Goal: Task Accomplishment & Management: Complete application form

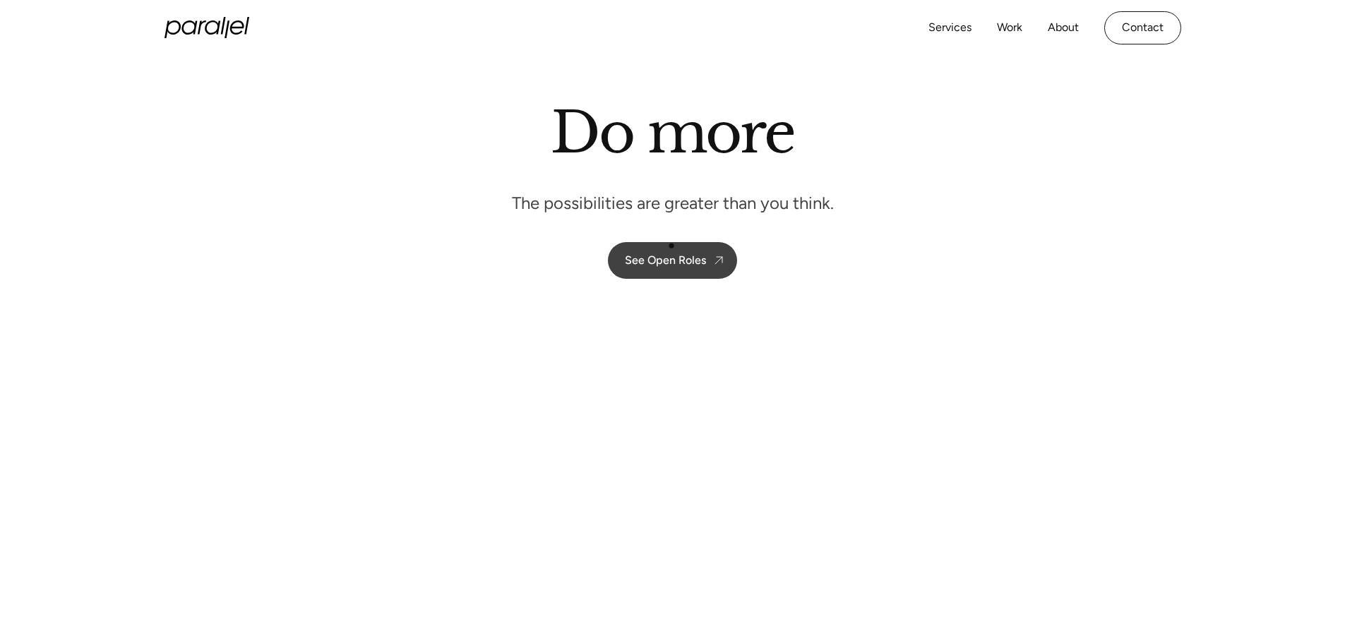
click at [671, 246] on link "See Open Roles" at bounding box center [672, 260] width 129 height 37
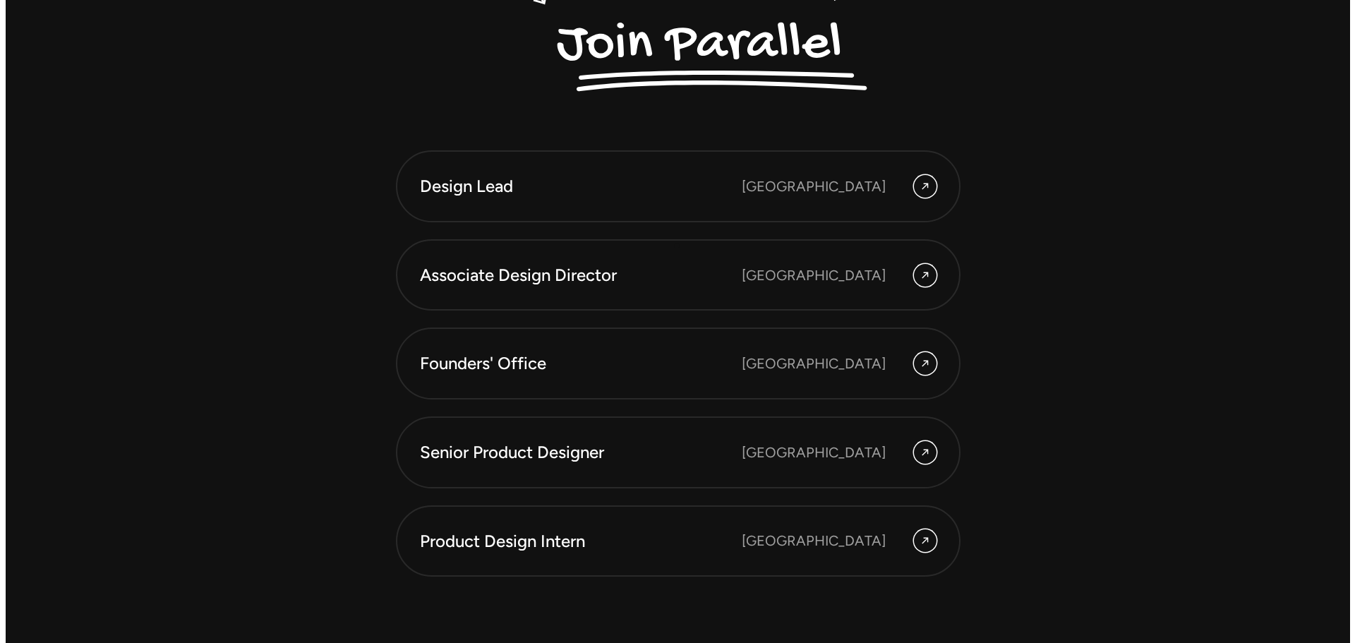
scroll to position [4018, 0]
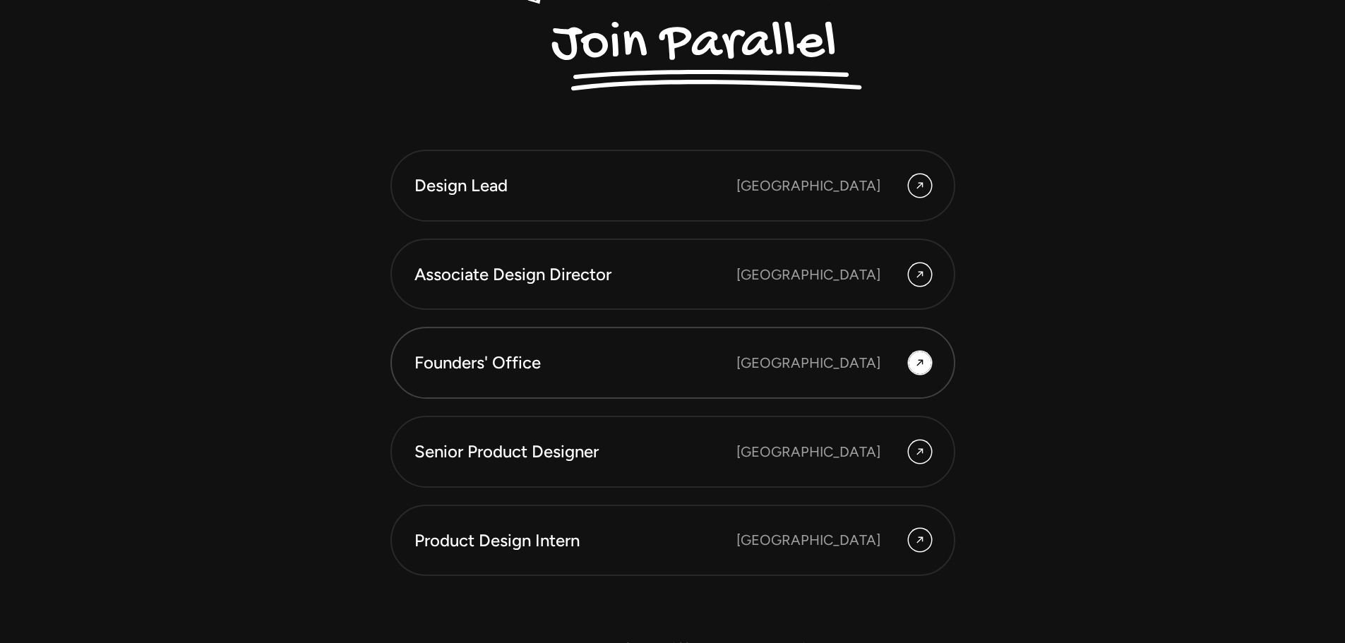
click at [724, 327] on link "Founders' Office Bengaluru" at bounding box center [672, 363] width 565 height 72
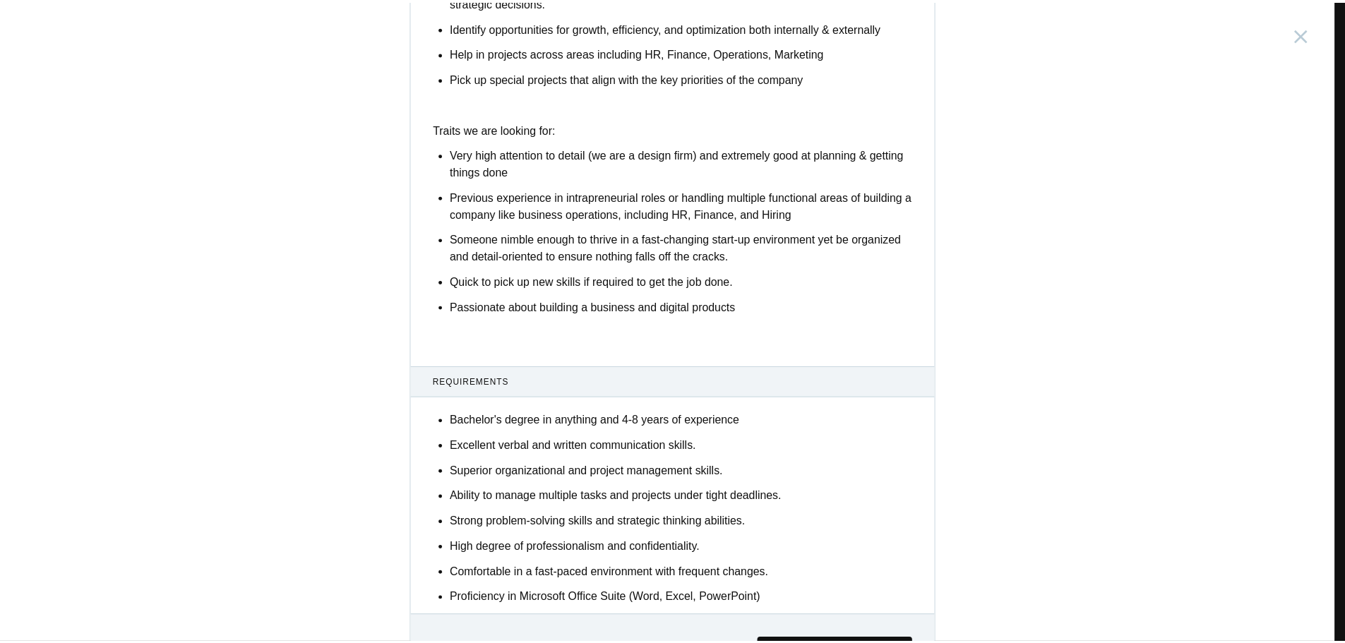
scroll to position [706, 0]
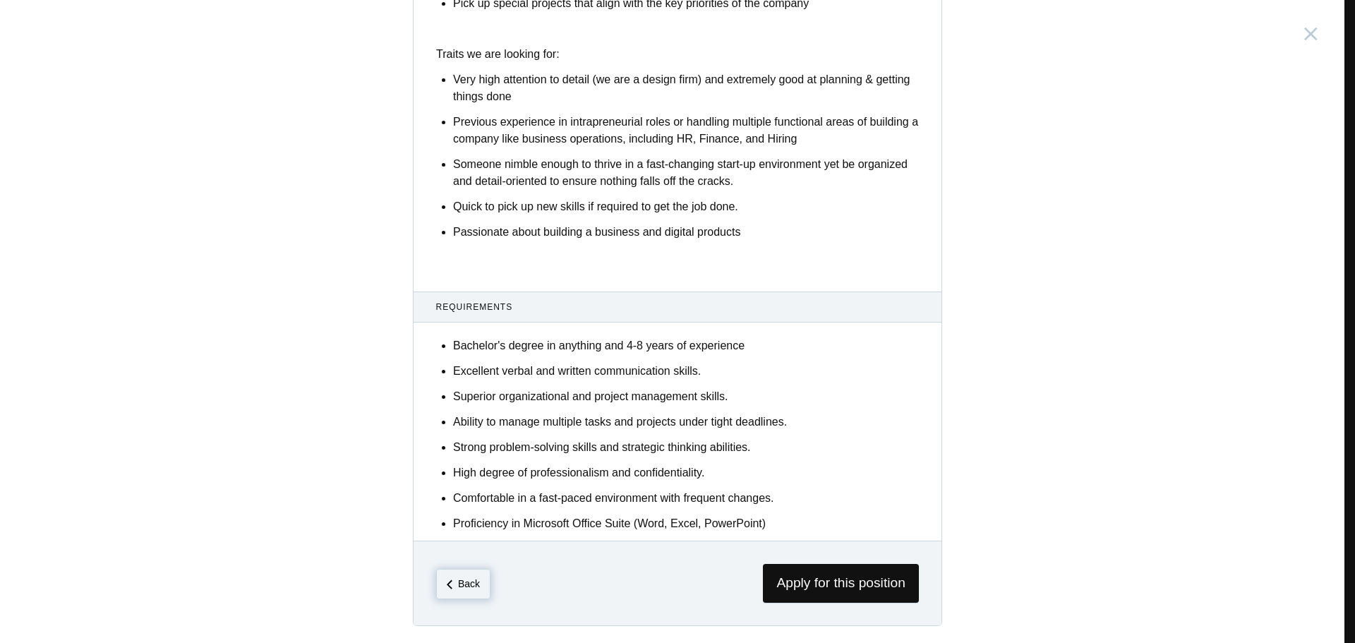
click at [460, 596] on span "Back" at bounding box center [463, 584] width 54 height 30
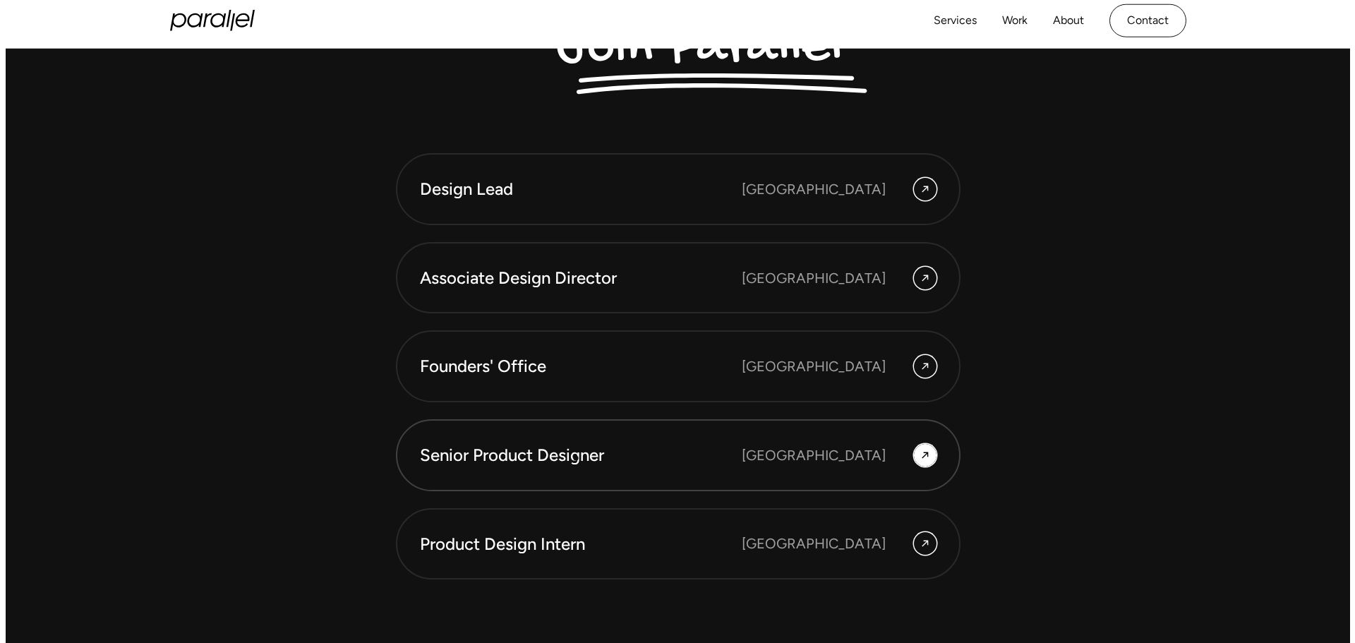
scroll to position [3999, 0]
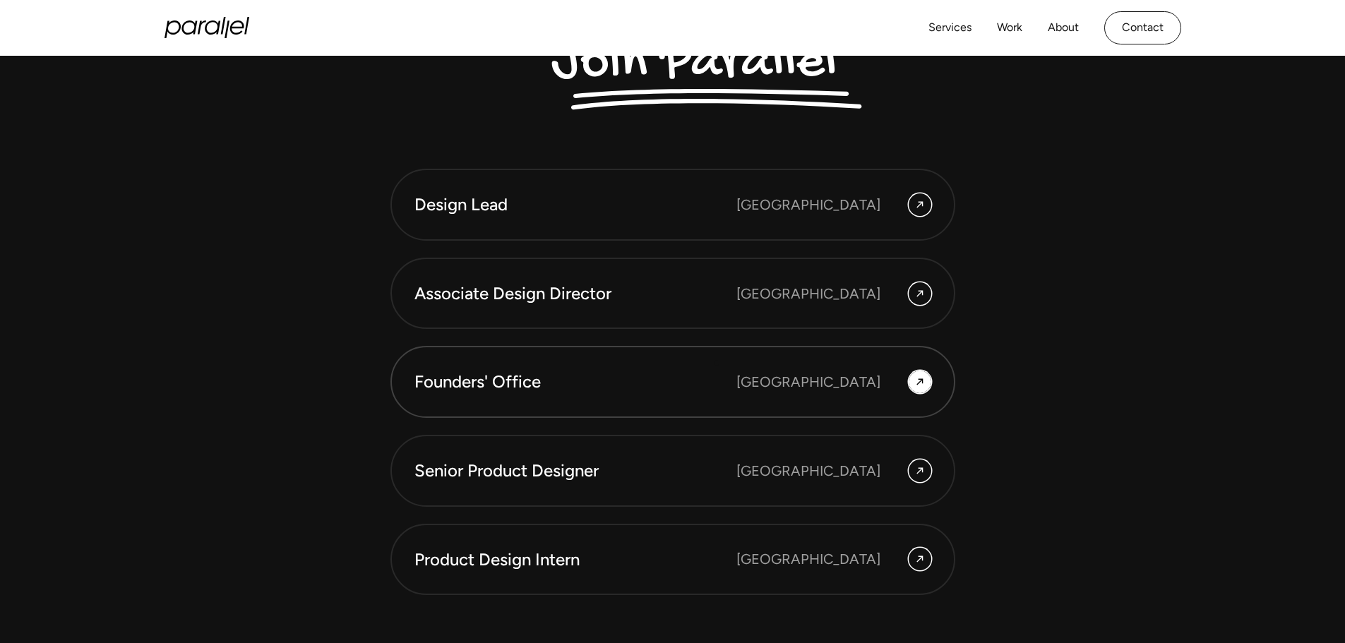
click at [716, 370] on div "Founders' Office" at bounding box center [575, 382] width 322 height 24
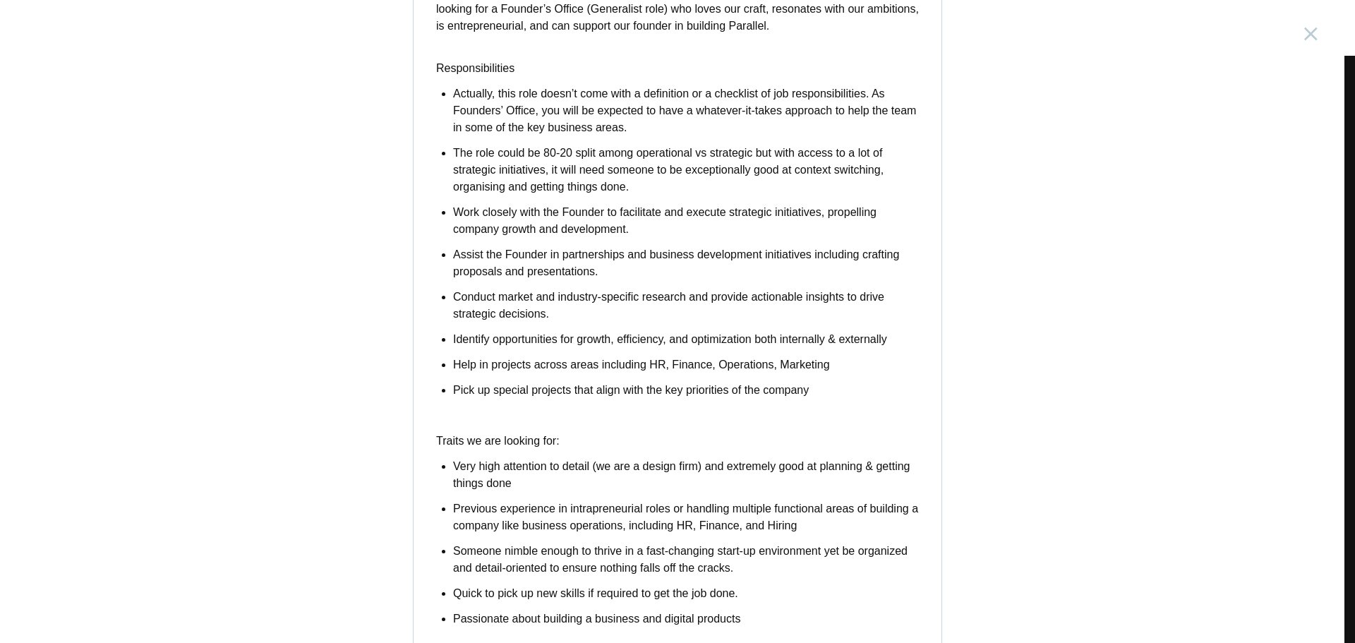
scroll to position [706, 0]
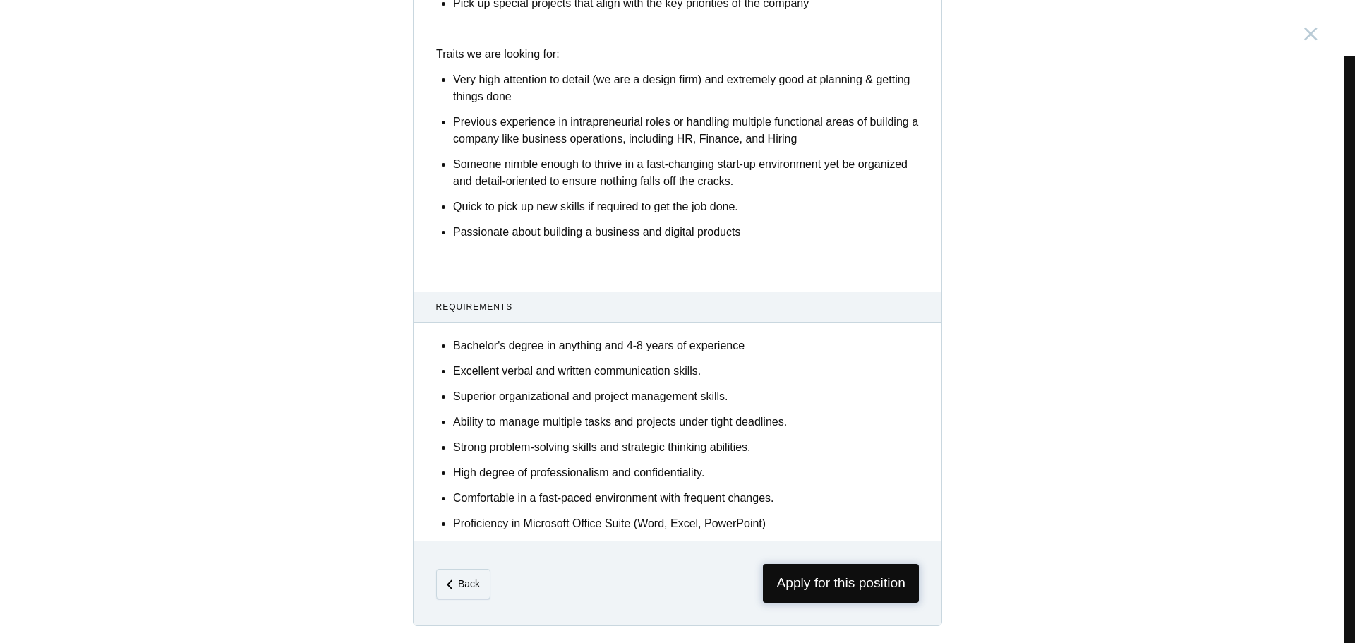
click at [828, 576] on span "Apply for this position" at bounding box center [841, 583] width 156 height 39
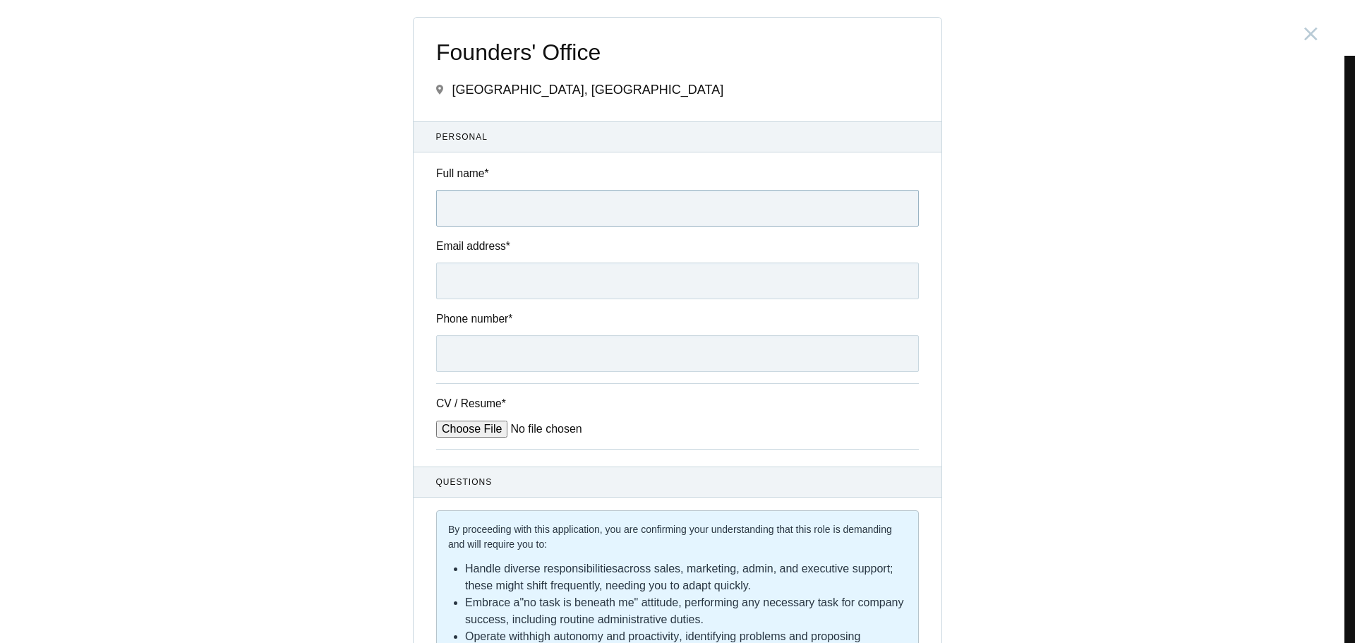
click at [561, 212] on input "Full name *" at bounding box center [677, 208] width 483 height 37
type input "Ashrita Niharika Ashwin"
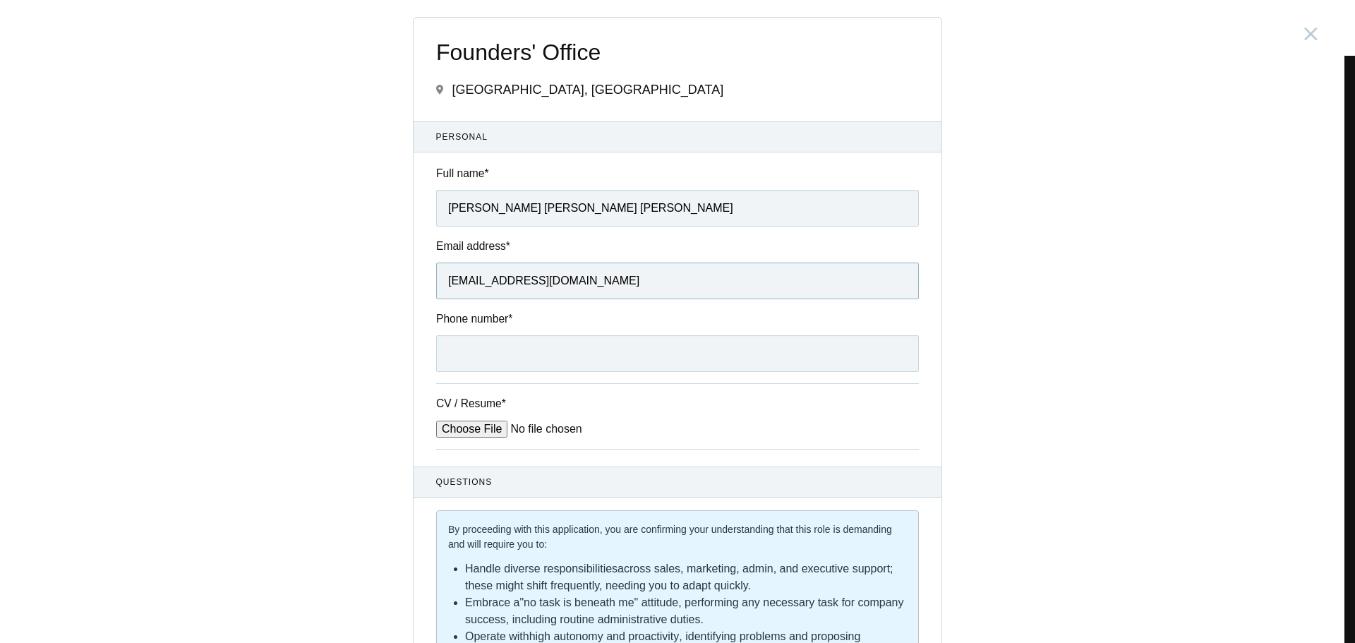
type input "ashrita767@gmail.com"
type input "7259819977"
click at [461, 436] on input "CV / Resume *" at bounding box center [543, 429] width 214 height 17
type input "C:\fakepath\Ashrita Ashwin Resume 2025.pdf"
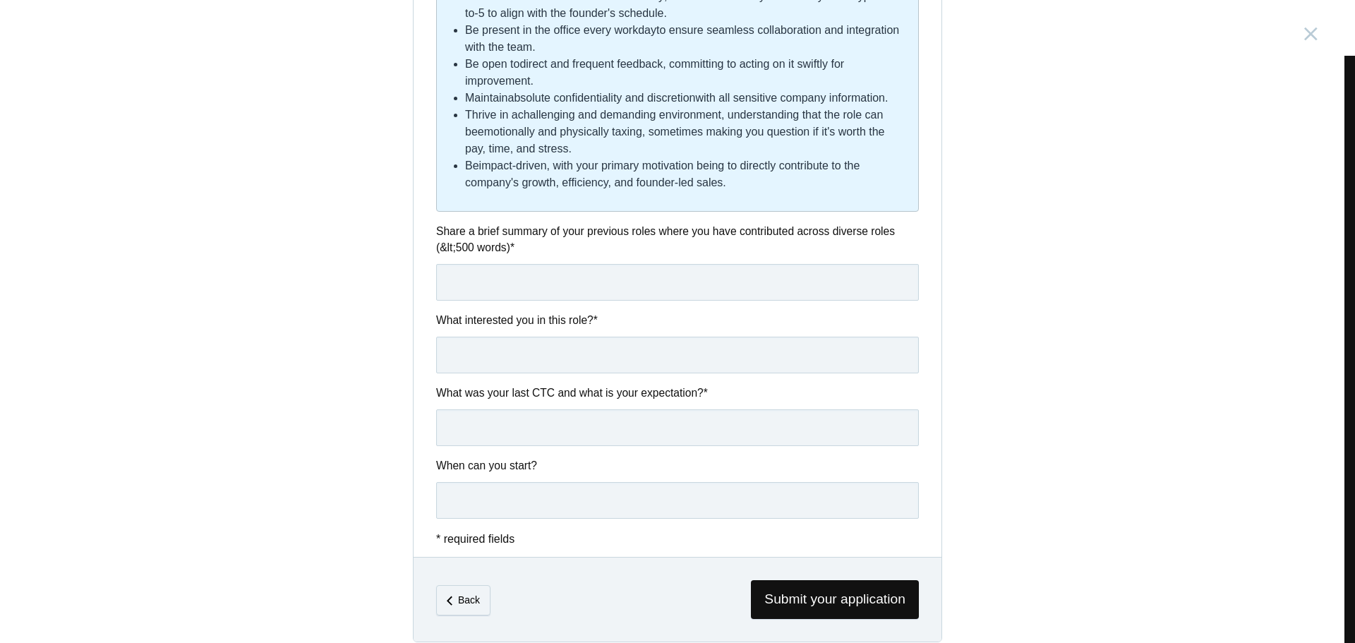
scroll to position [675, 0]
click at [536, 277] on input "text" at bounding box center [677, 281] width 483 height 37
click at [524, 357] on input "text" at bounding box center [677, 354] width 483 height 37
click at [526, 429] on input "text" at bounding box center [677, 427] width 483 height 37
click at [518, 529] on button "Submit your application" at bounding box center [581, 538] width 126 height 18
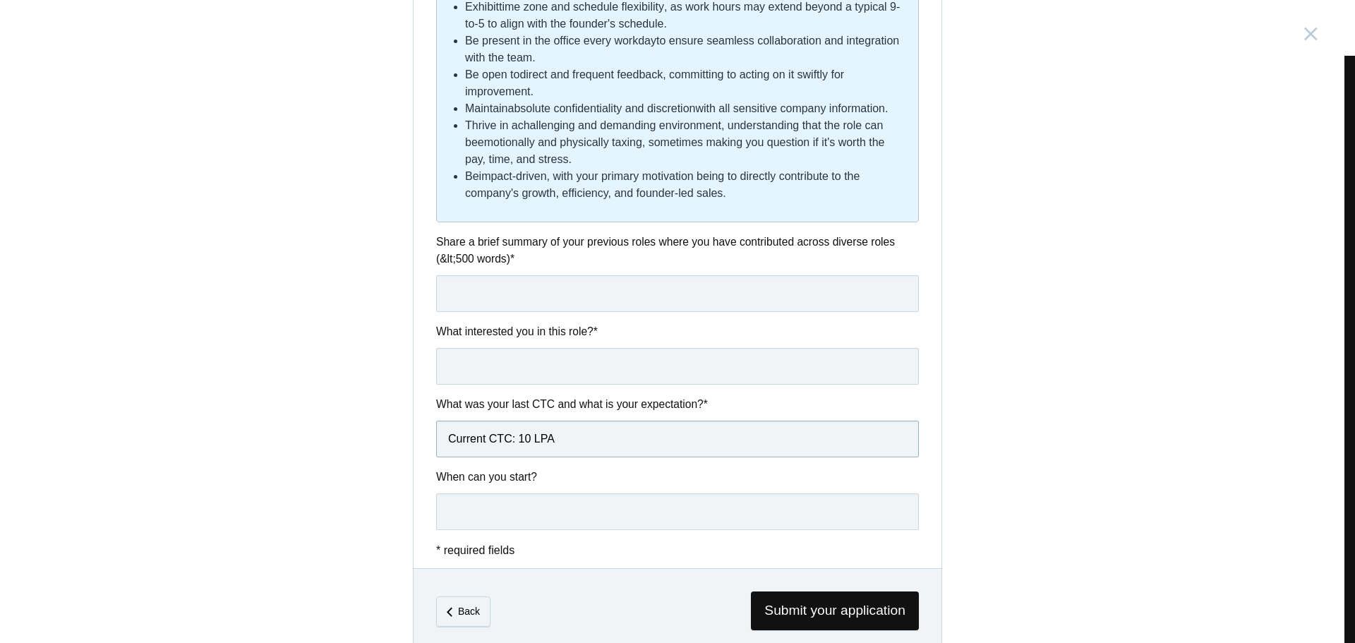
scroll to position [686, 0]
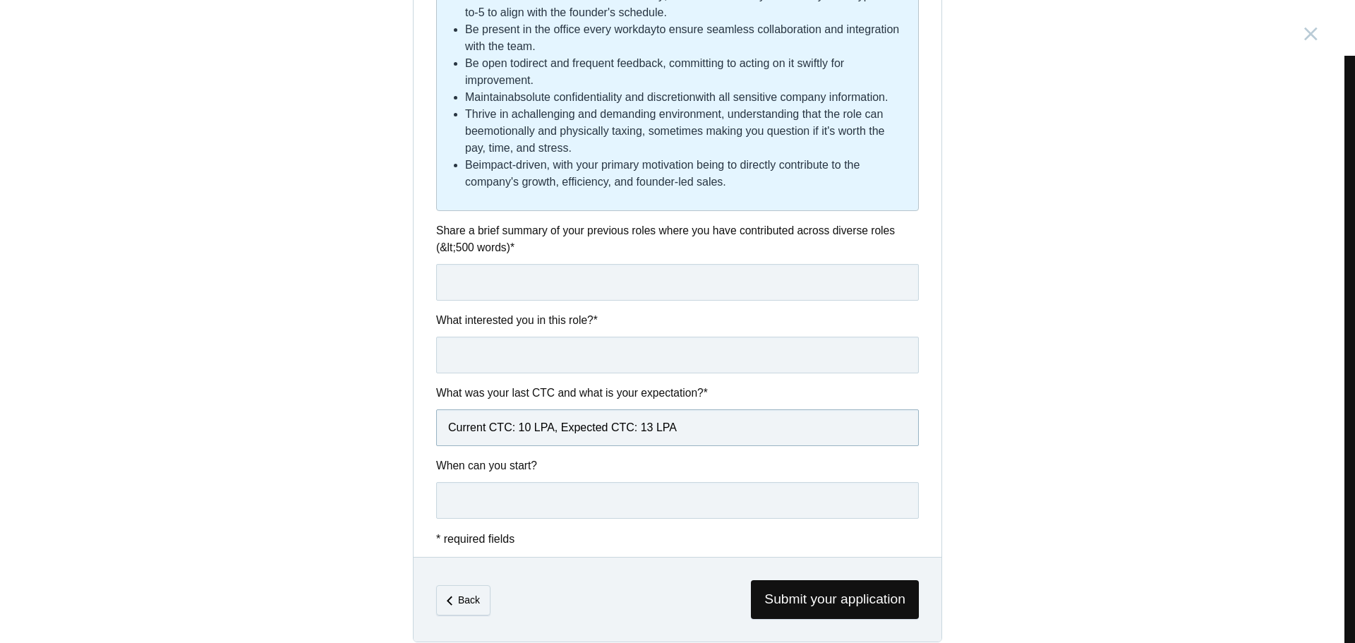
type input "Current CTC: 10 LPA, Expected CTC: 13 LPA"
click at [551, 515] on input "text" at bounding box center [677, 500] width 483 height 37
type input "1"
type input "within 2 weeks"
click at [512, 347] on input "text" at bounding box center [677, 355] width 483 height 37
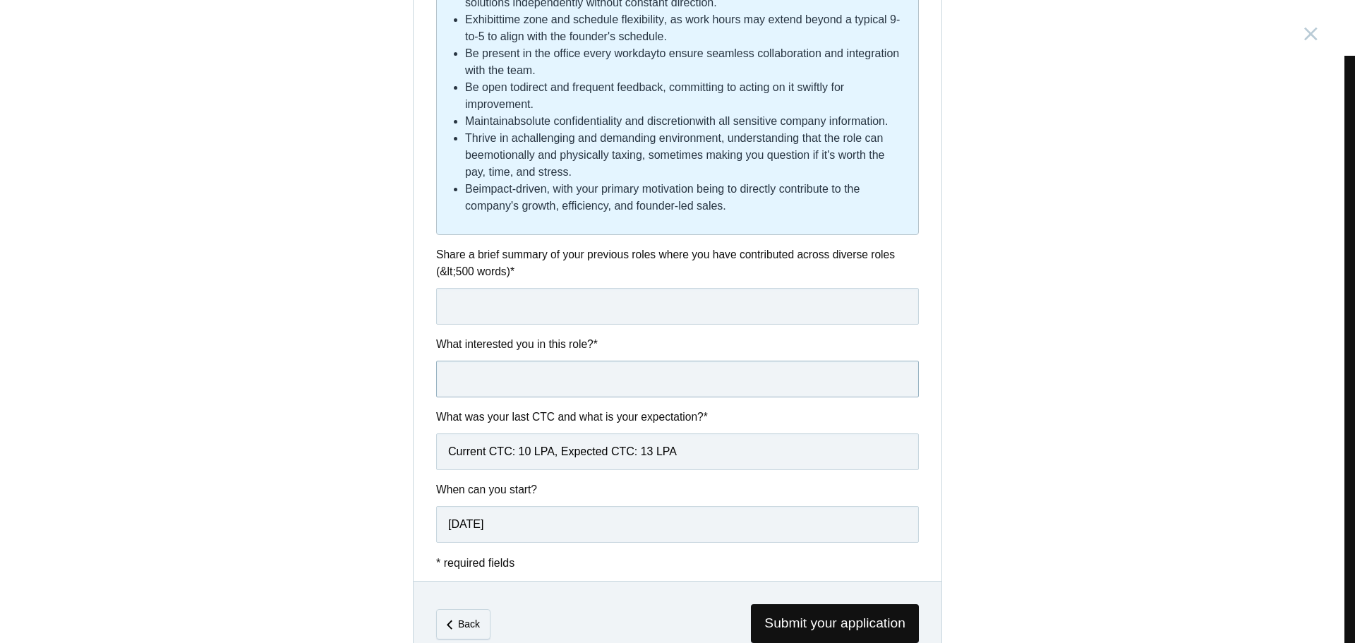
scroll to position [702, 0]
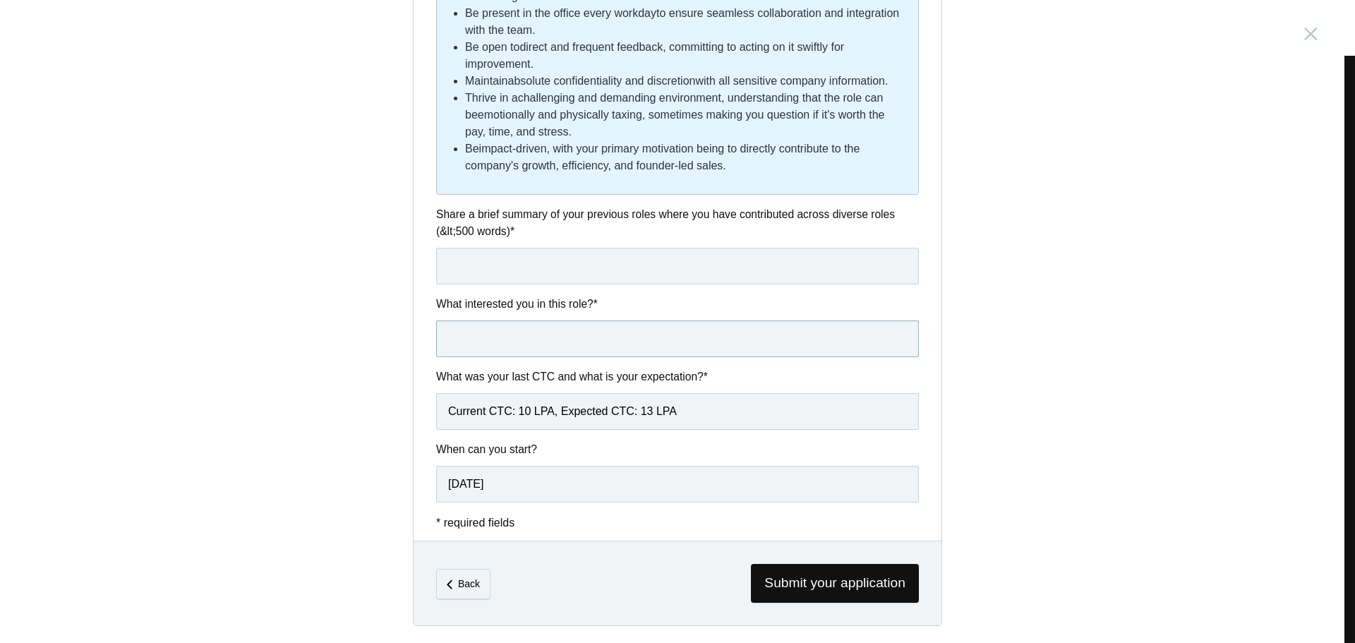
paste input "What excites me about this role is how closely it mirrors what I do today. As a…"
type input "What excites me about this role is how closely it mirrors what I do today. As a…"
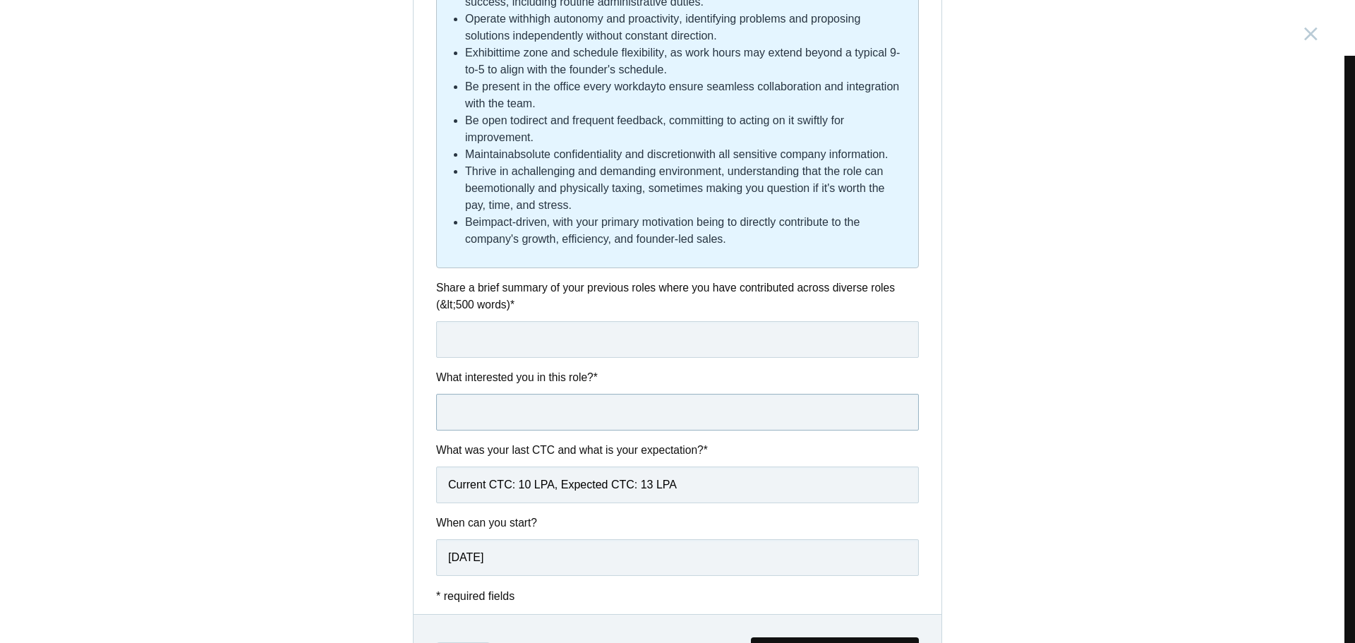
scroll to position [630, 0]
paste input "What excites me about this role is how closely it mirrors what I do today. As a…"
type input "What excites me about this role is how closely it mirrors what I do today. As a…"
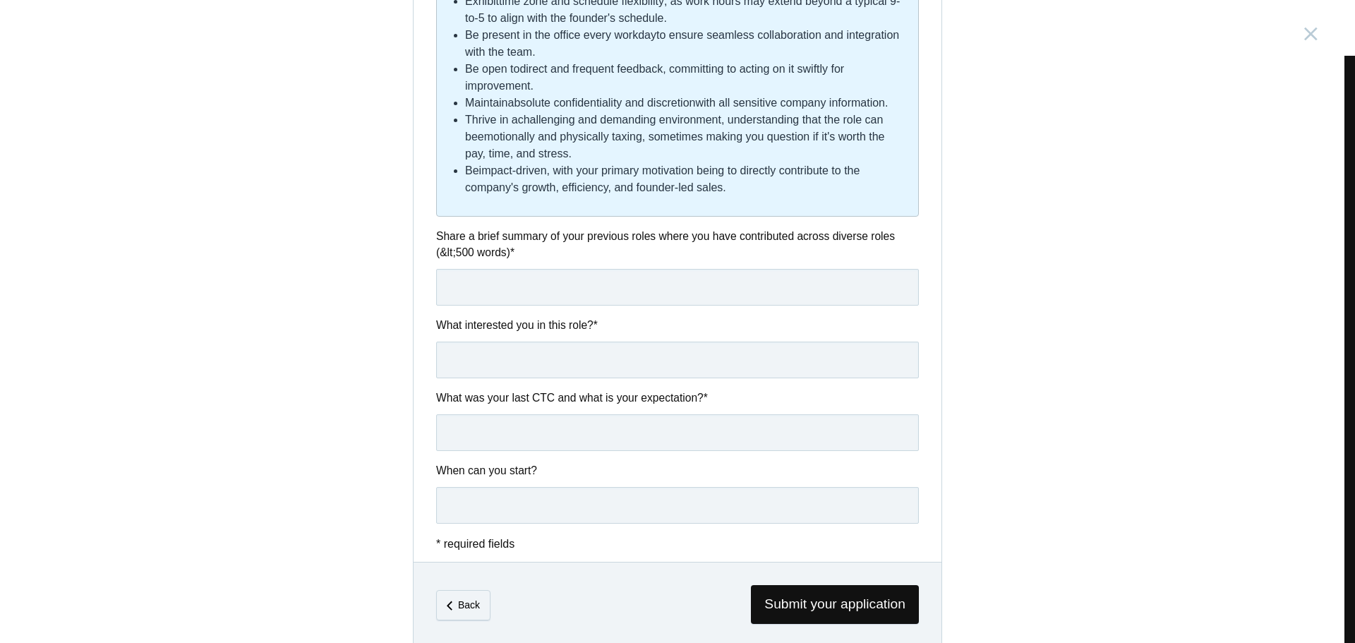
scroll to position [690, 0]
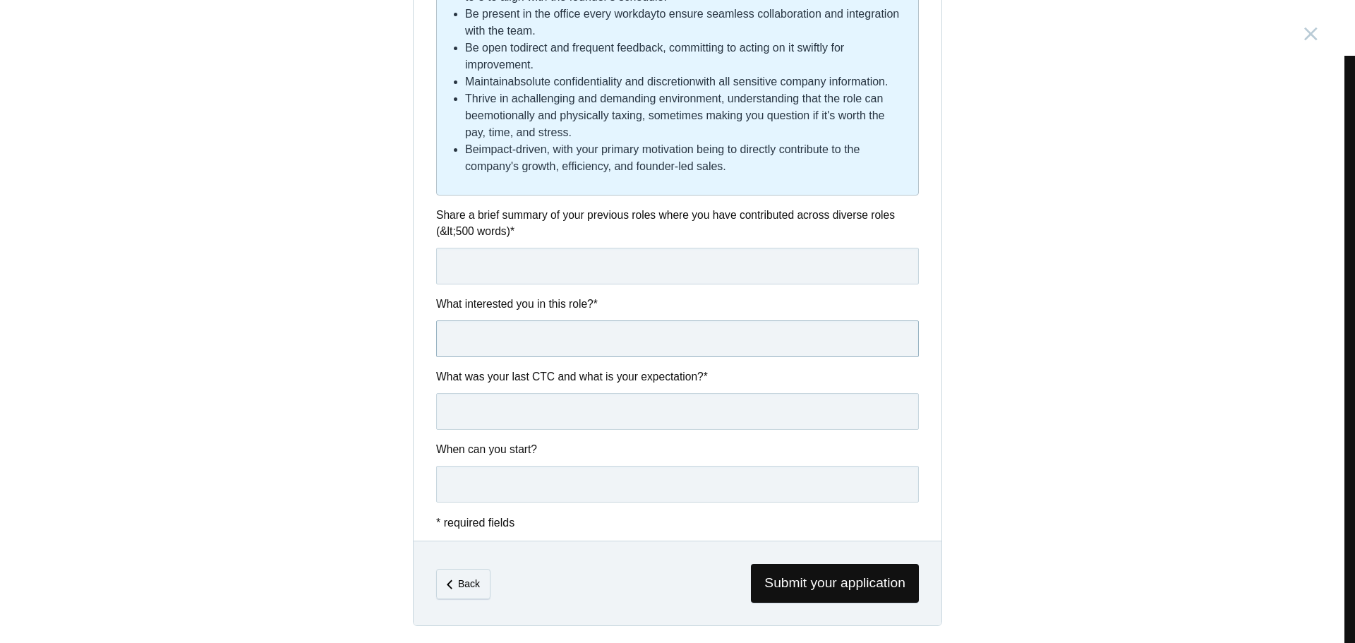
click at [530, 339] on input "text" at bounding box center [677, 338] width 483 height 37
paste input "What excites me about this role is how closely it mirrors what I do today. As a…"
type input "What excites me about this role is how closely it mirrors what I do today. As a…"
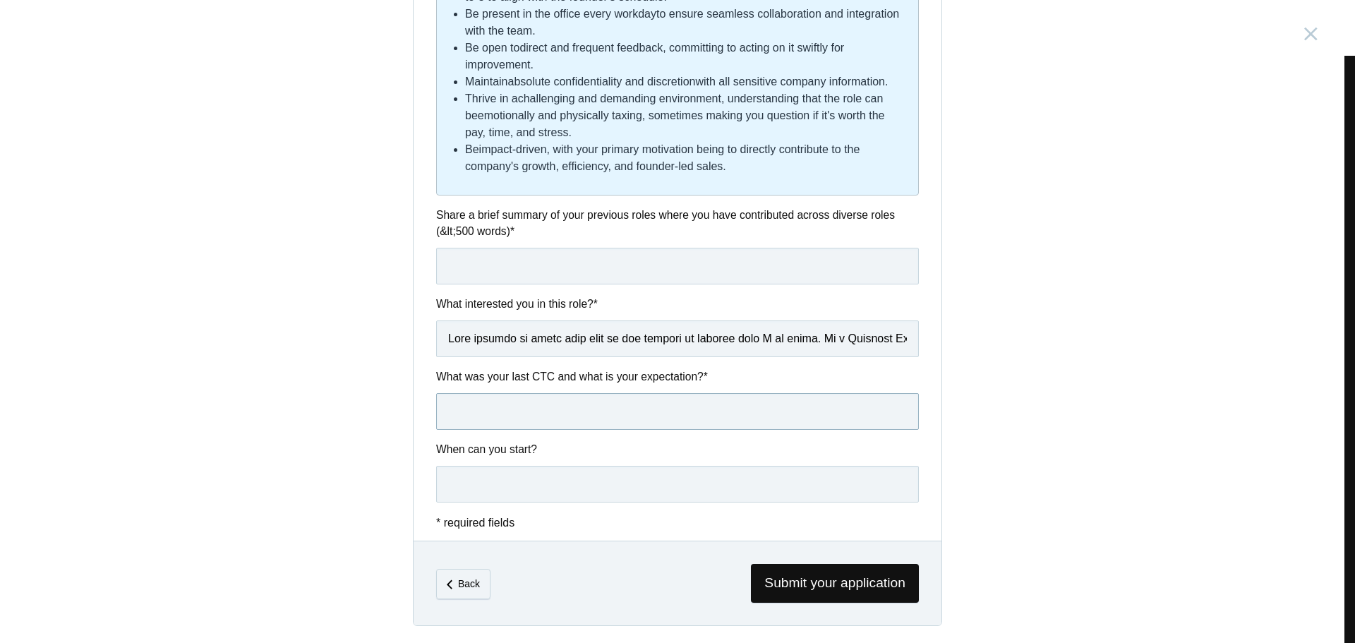
click at [503, 410] on input "text" at bounding box center [677, 411] width 483 height 37
type input "Current CTC: 10 LPA, Expected CTC: 13 LPA (negotiable)"
click at [540, 484] on input "text" at bounding box center [677, 484] width 483 height 37
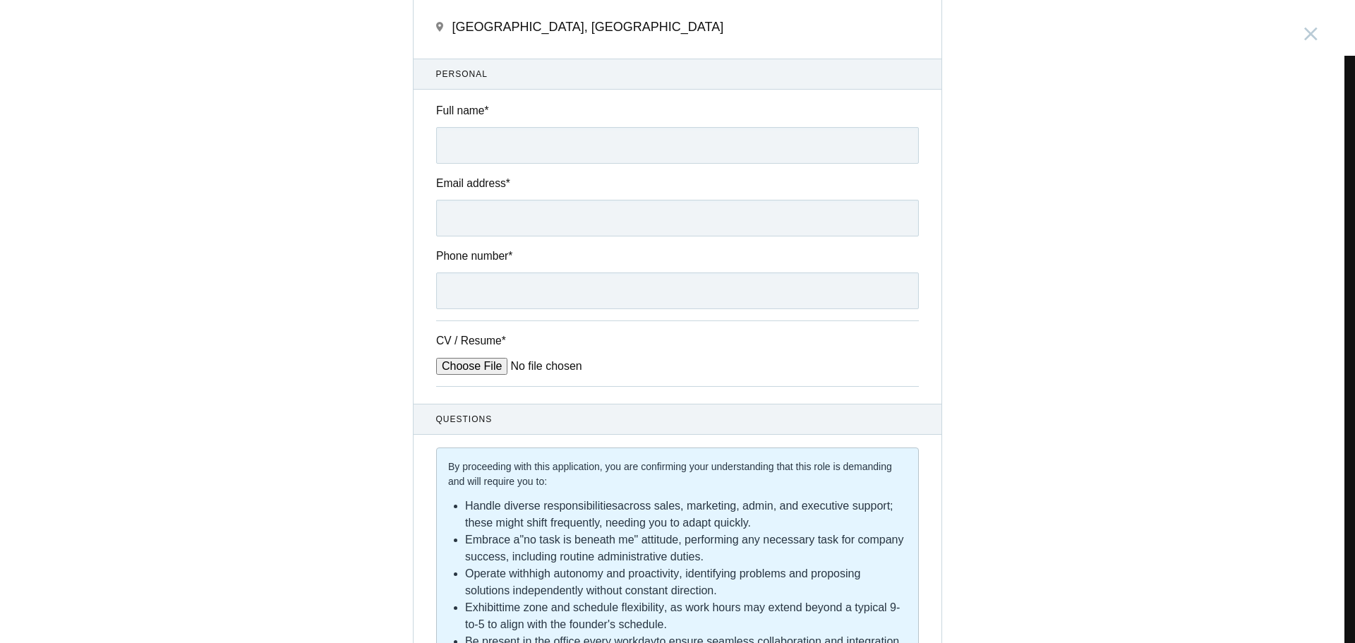
scroll to position [18, 0]
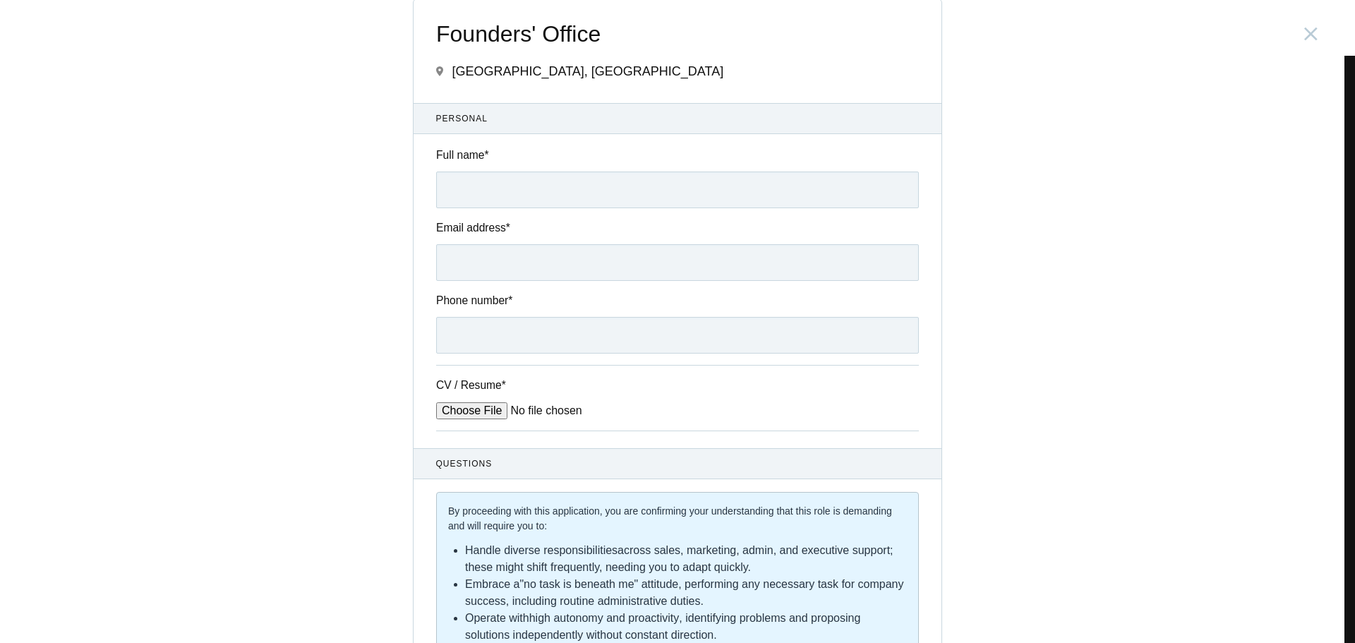
type input "2 weeks"
click at [524, 333] on input "Phone number *" at bounding box center [677, 335] width 483 height 37
type input "7259819977"
click at [537, 260] on input "Email address *" at bounding box center [677, 262] width 483 height 37
type input "ashrita767@gmail.com"
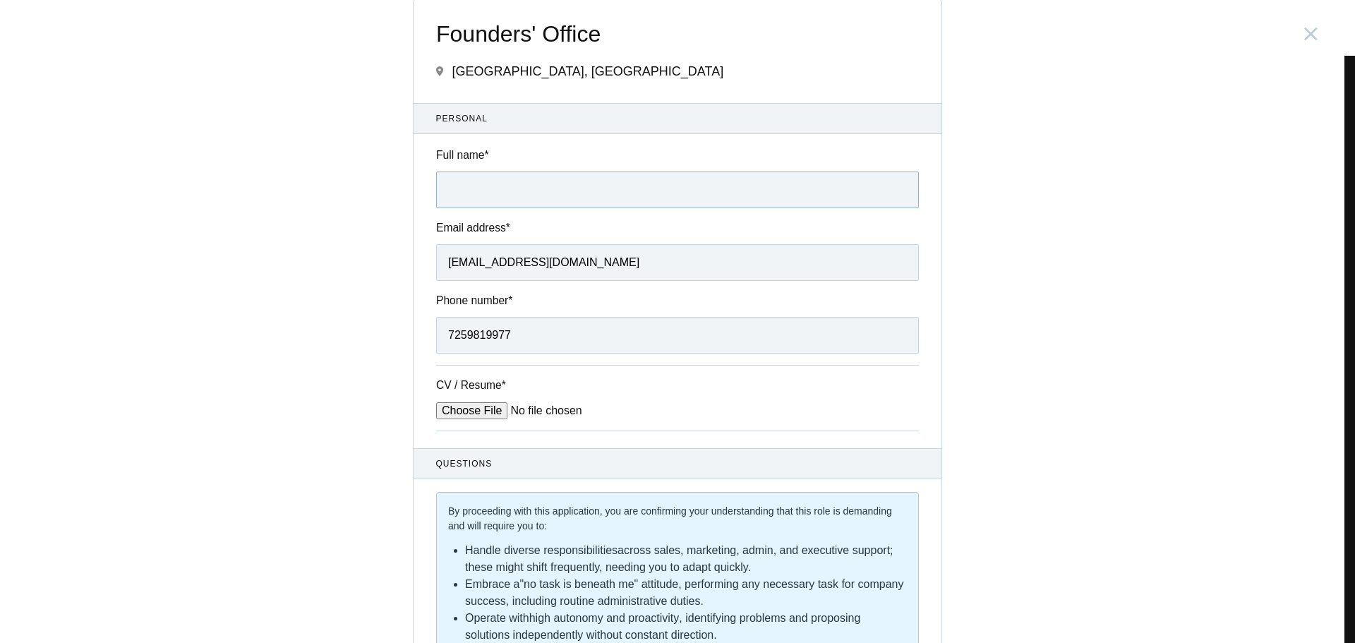
click at [500, 198] on input "Full name *" at bounding box center [677, 190] width 483 height 37
type input "Ashrita Niharika Ashwin"
drag, startPoint x: 524, startPoint y: 227, endPoint x: 475, endPoint y: 409, distance: 188.5
click at [475, 409] on input "CV / Resume *" at bounding box center [543, 410] width 214 height 17
type input "C:\fakepath\Ashrita Ashwin Resume 2025.pdf"
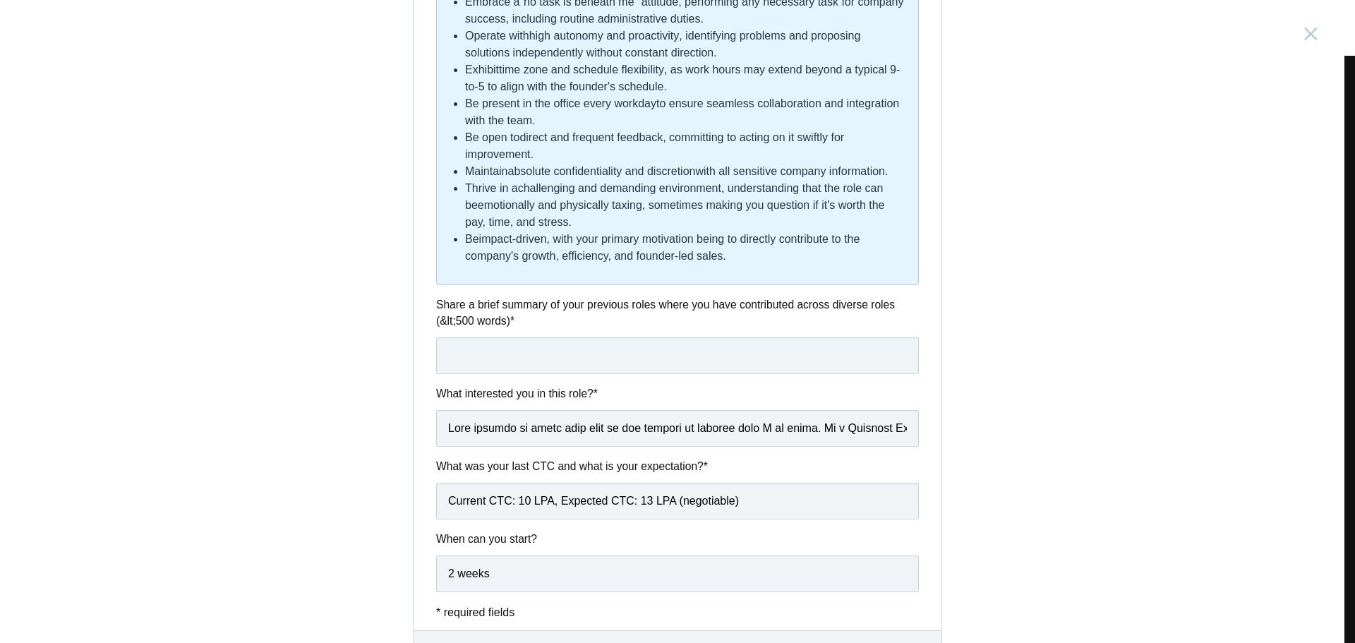
scroll to position [601, 0]
click at [580, 343] on input "text" at bounding box center [677, 355] width 483 height 37
paste input "I am currently working in the Founder’s Office at Origin Medical, where I’ve ta…"
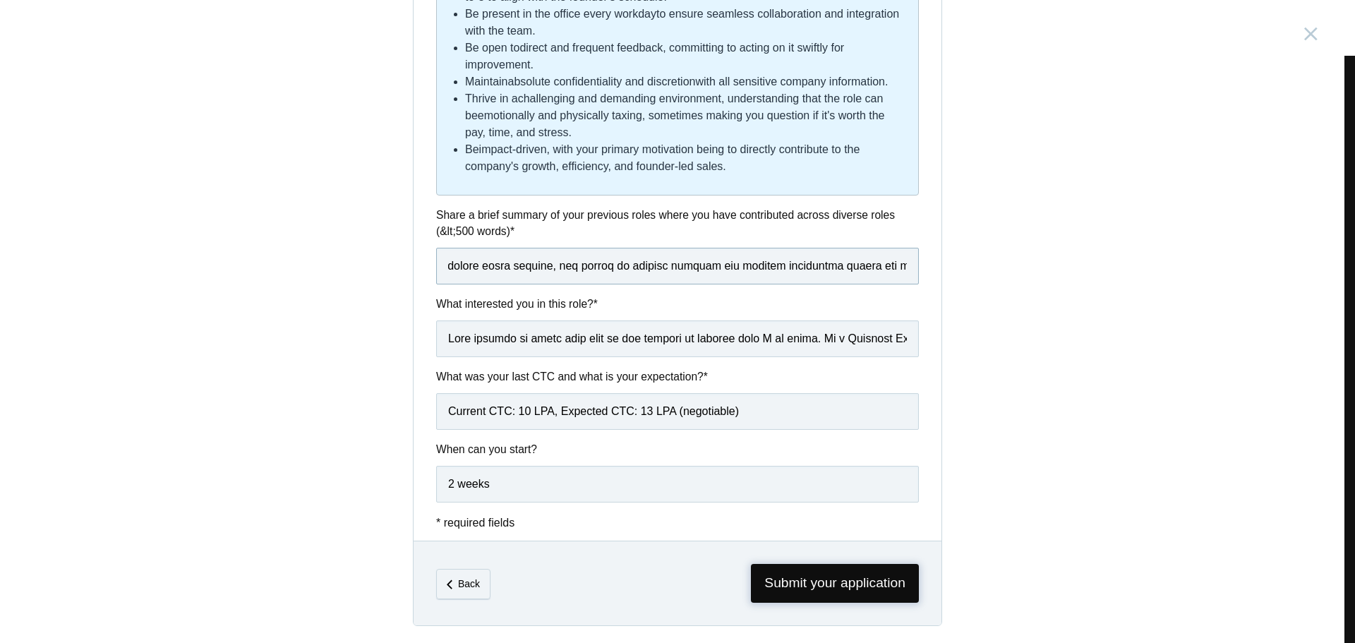
type input "I am currently working in the Founder’s Office at Origin Medical, where I’ve ta…"
click at [834, 581] on span "Submit your application" at bounding box center [835, 583] width 168 height 39
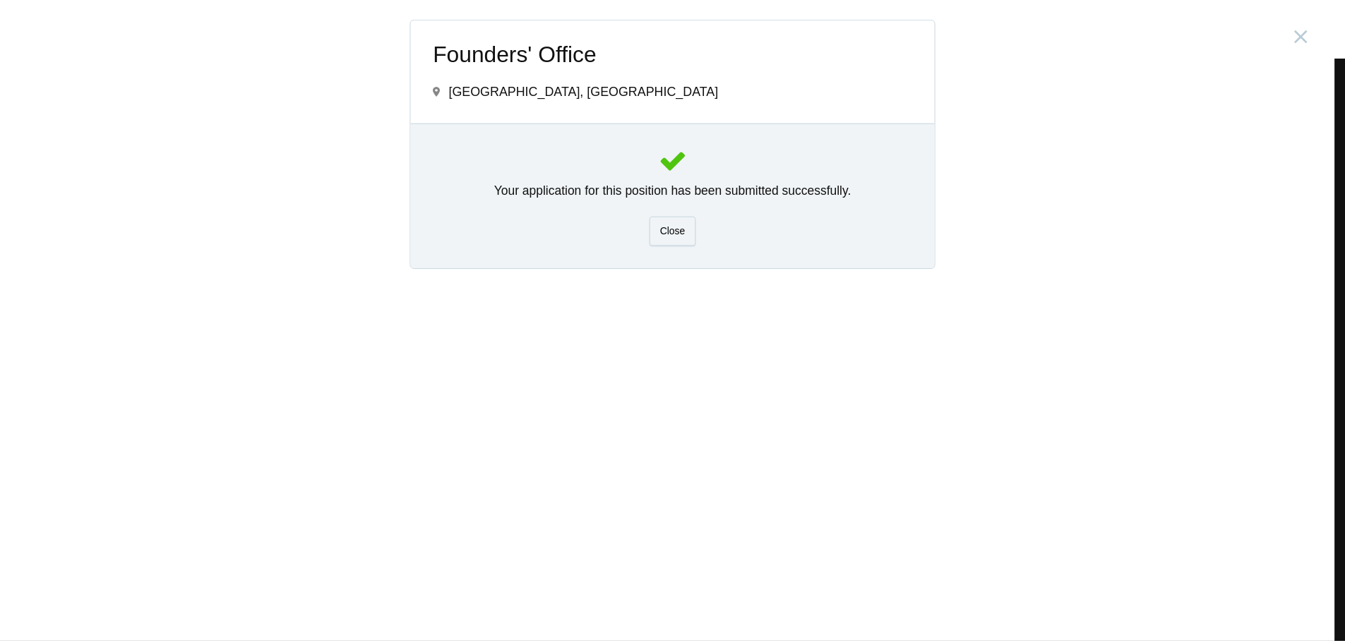
scroll to position [0, 0]
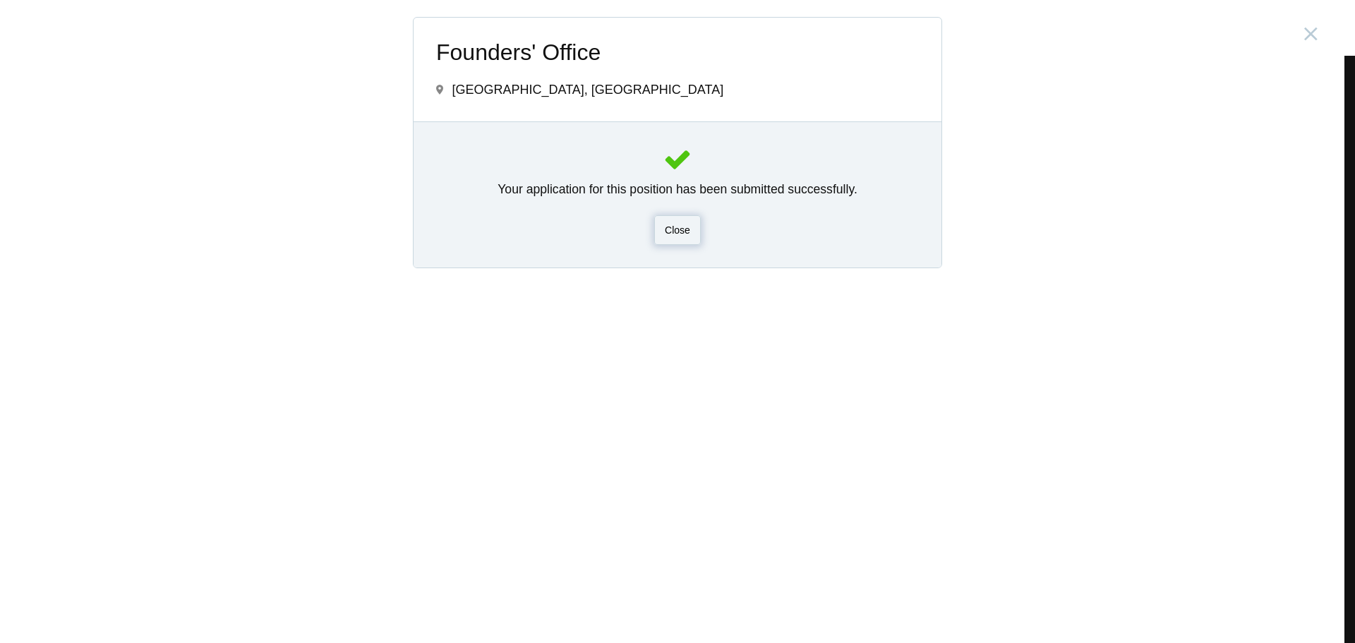
click at [678, 224] on span "Close" at bounding box center [677, 229] width 25 height 11
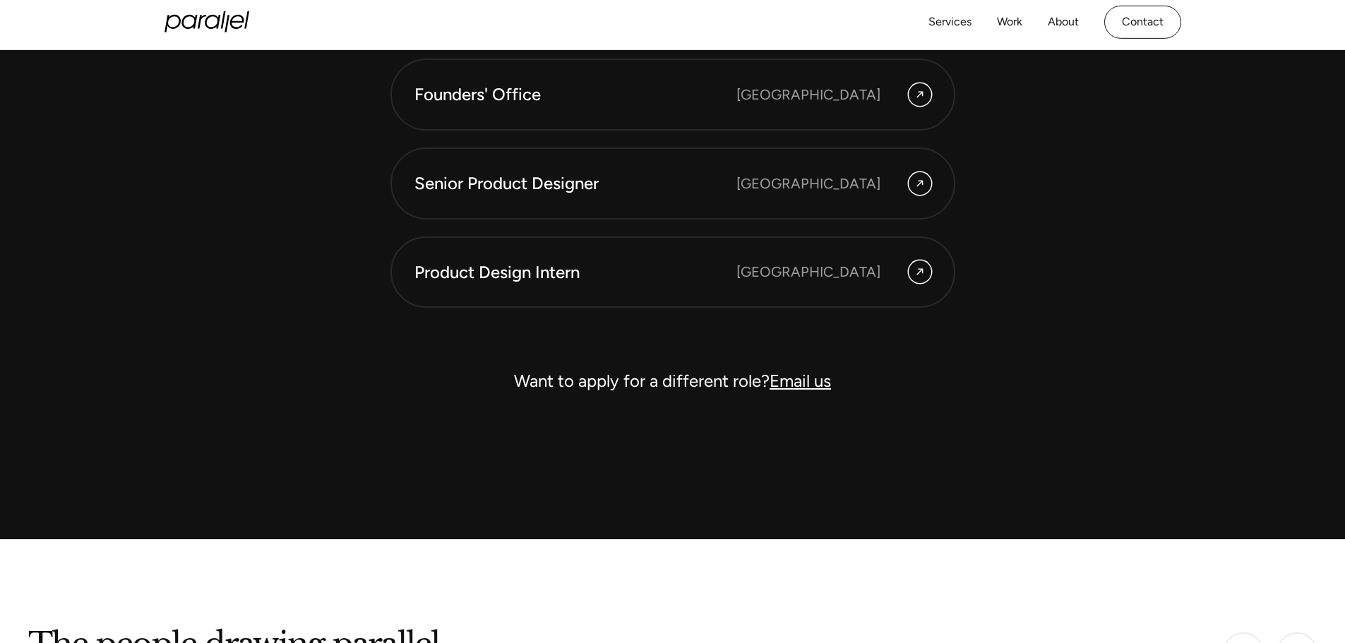
scroll to position [4295, 0]
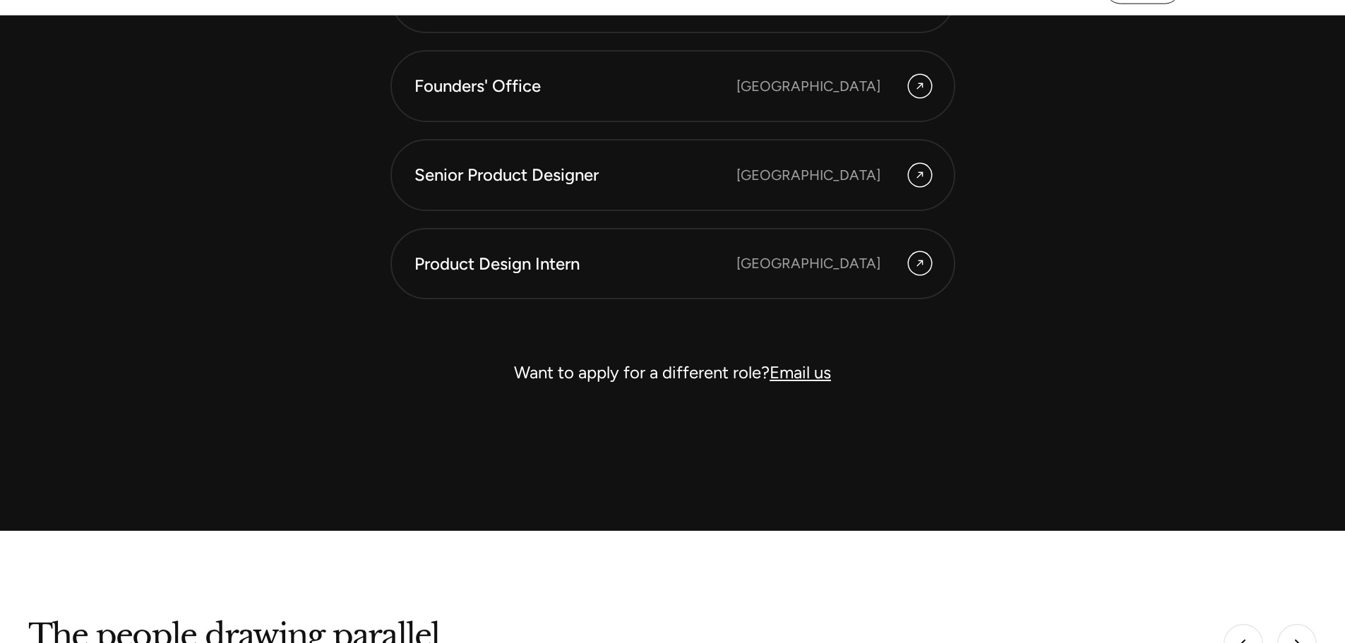
click at [797, 362] on link "Email us" at bounding box center [799, 372] width 61 height 20
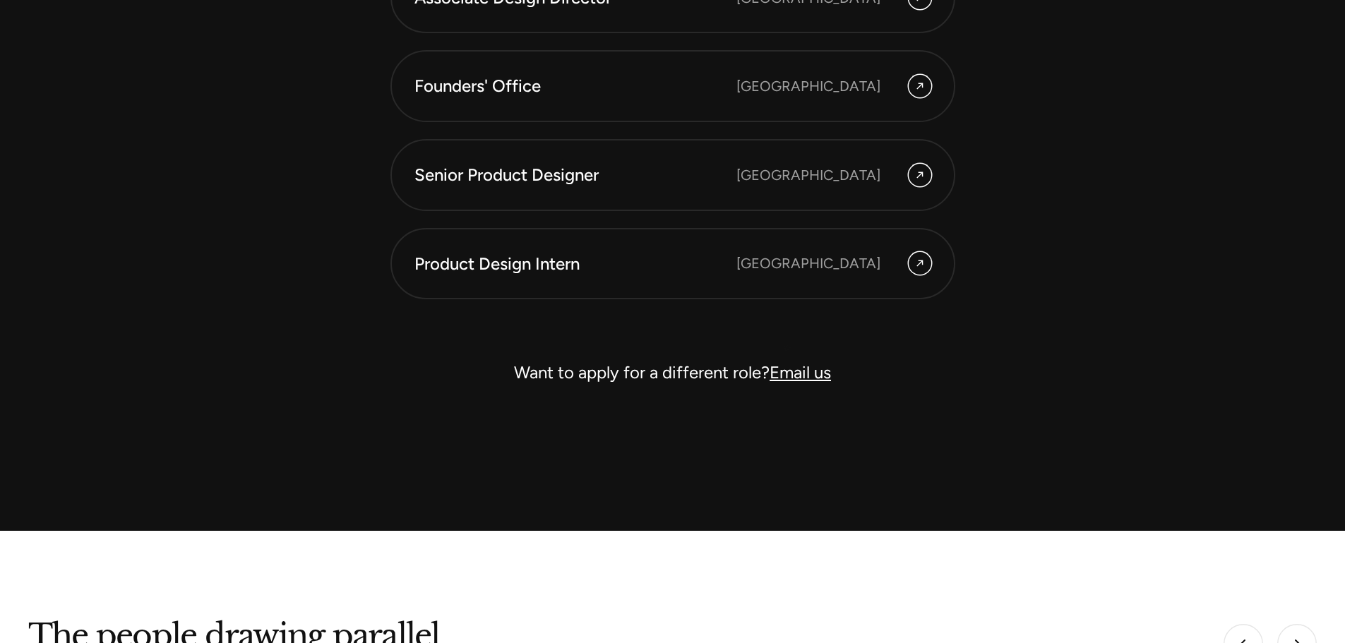
click at [787, 362] on link "Email us" at bounding box center [799, 372] width 61 height 20
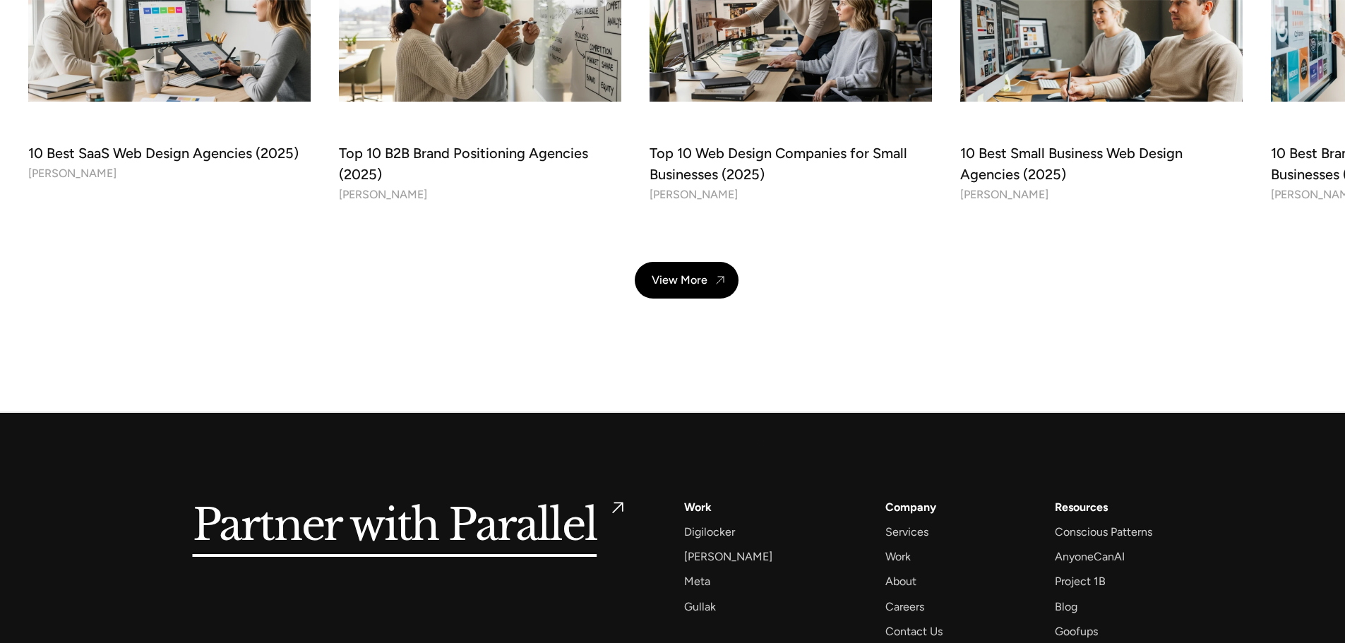
scroll to position [5205, 0]
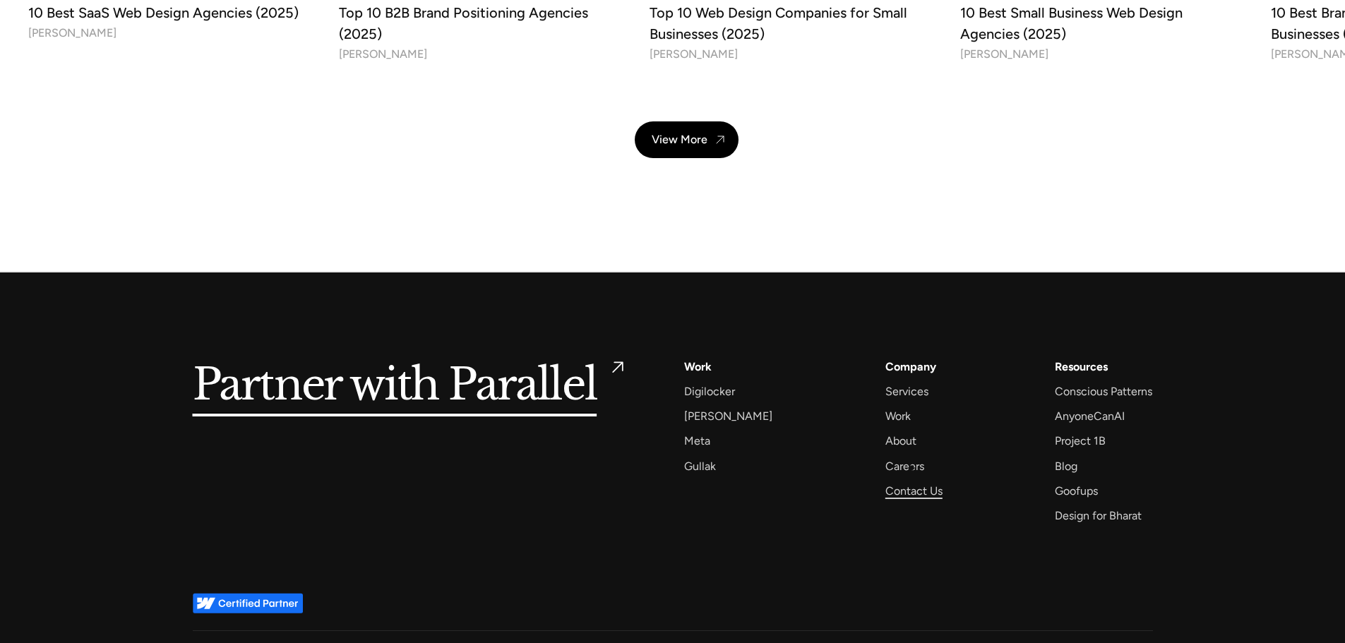
click at [912, 481] on div "Contact Us" at bounding box center [913, 490] width 57 height 19
